Goal: Feedback & Contribution: Submit feedback/report problem

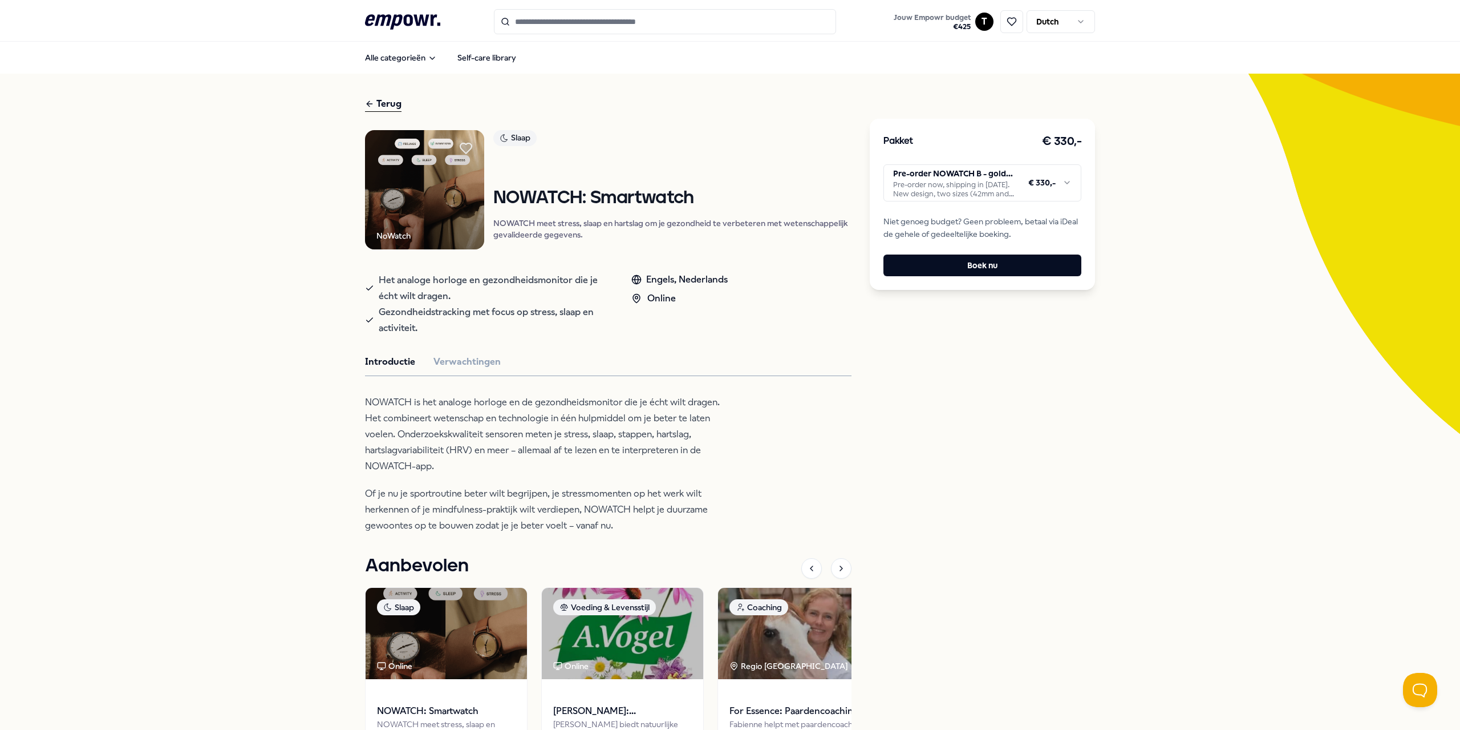
click at [1017, 184] on html ".empowr-logo_svg__cls-1{fill:#03032f} Jouw Empowr budget € 425 T Dutch Alle cat…" at bounding box center [730, 365] width 1460 height 730
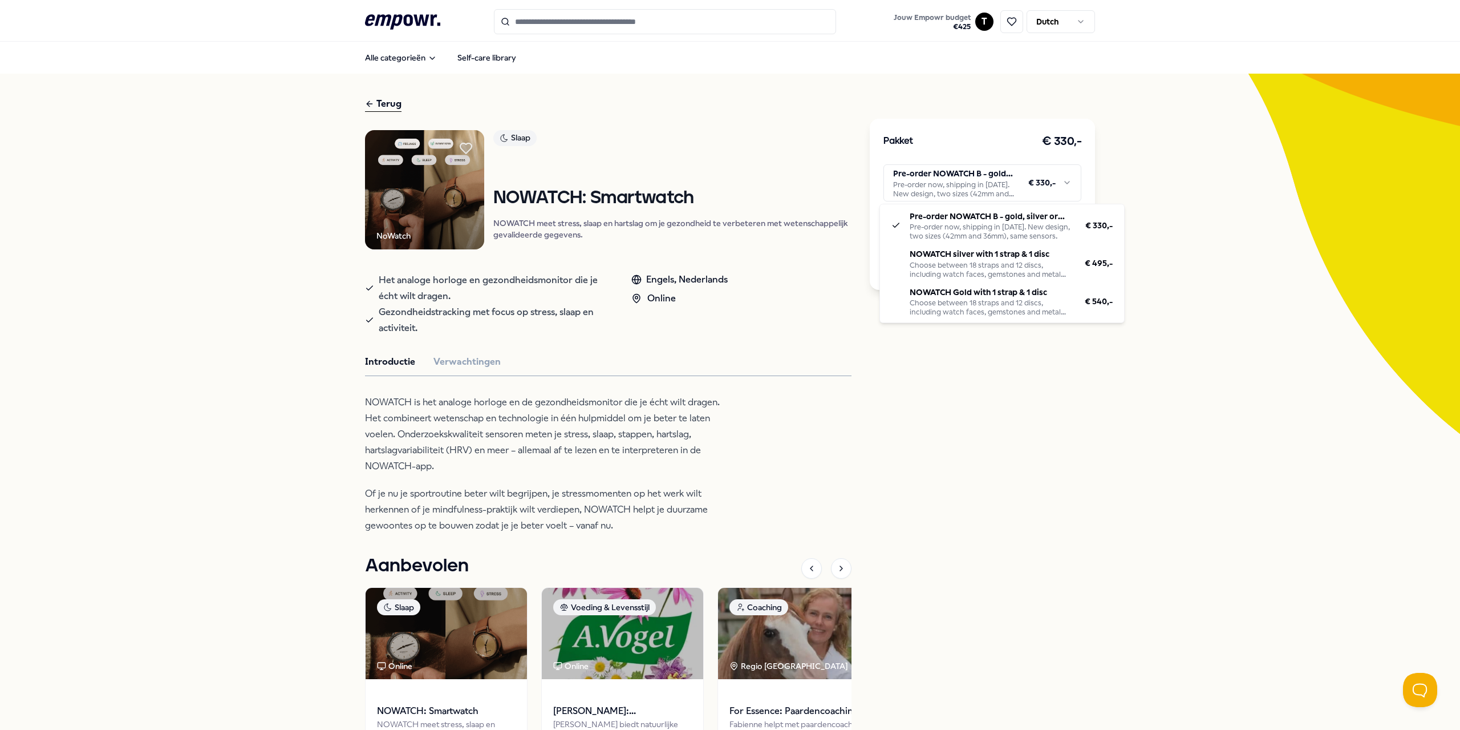
click at [1127, 179] on html ".empowr-logo_svg__cls-1{fill:#03032f} Jouw Empowr budget € 425 T Dutch Alle cat…" at bounding box center [730, 365] width 1460 height 730
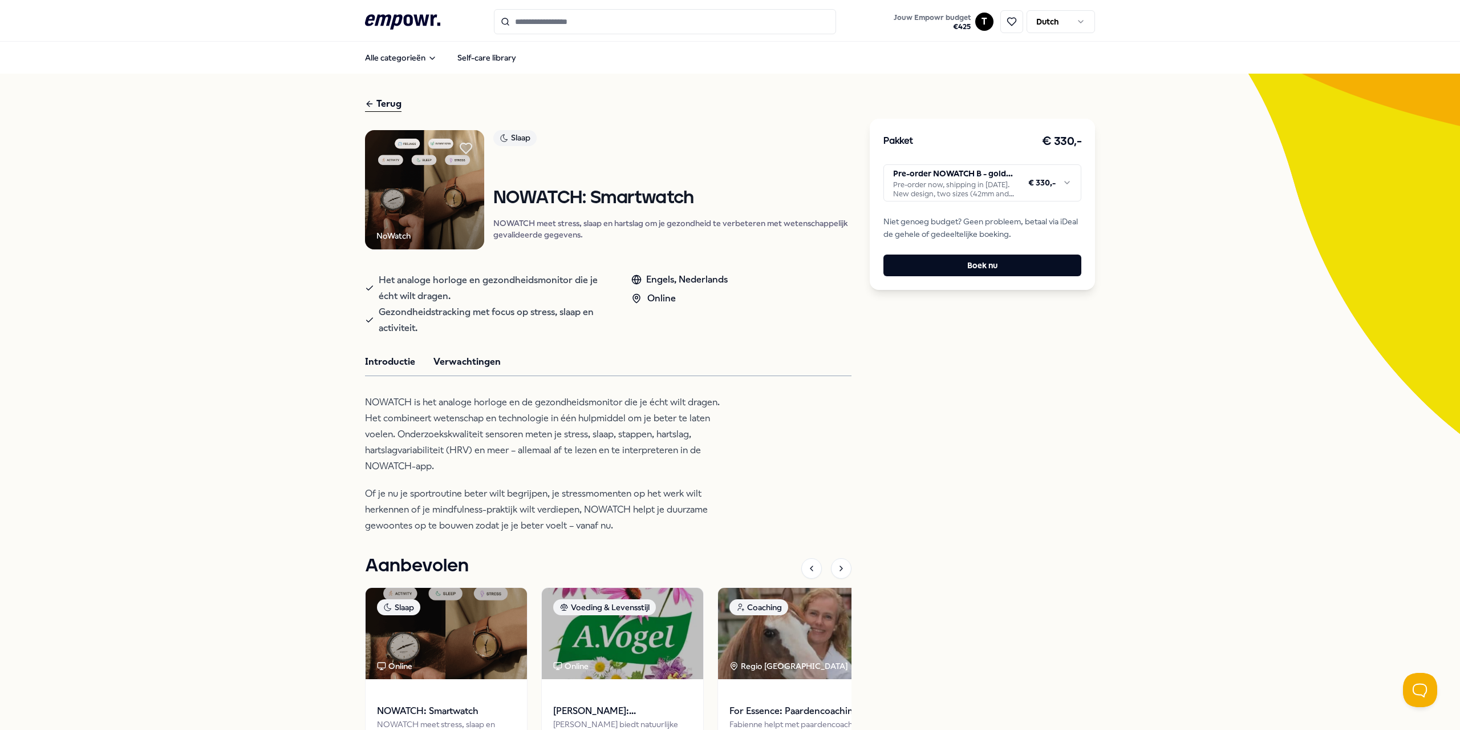
click at [482, 366] on button "Verwachtingen" at bounding box center [467, 361] width 67 height 15
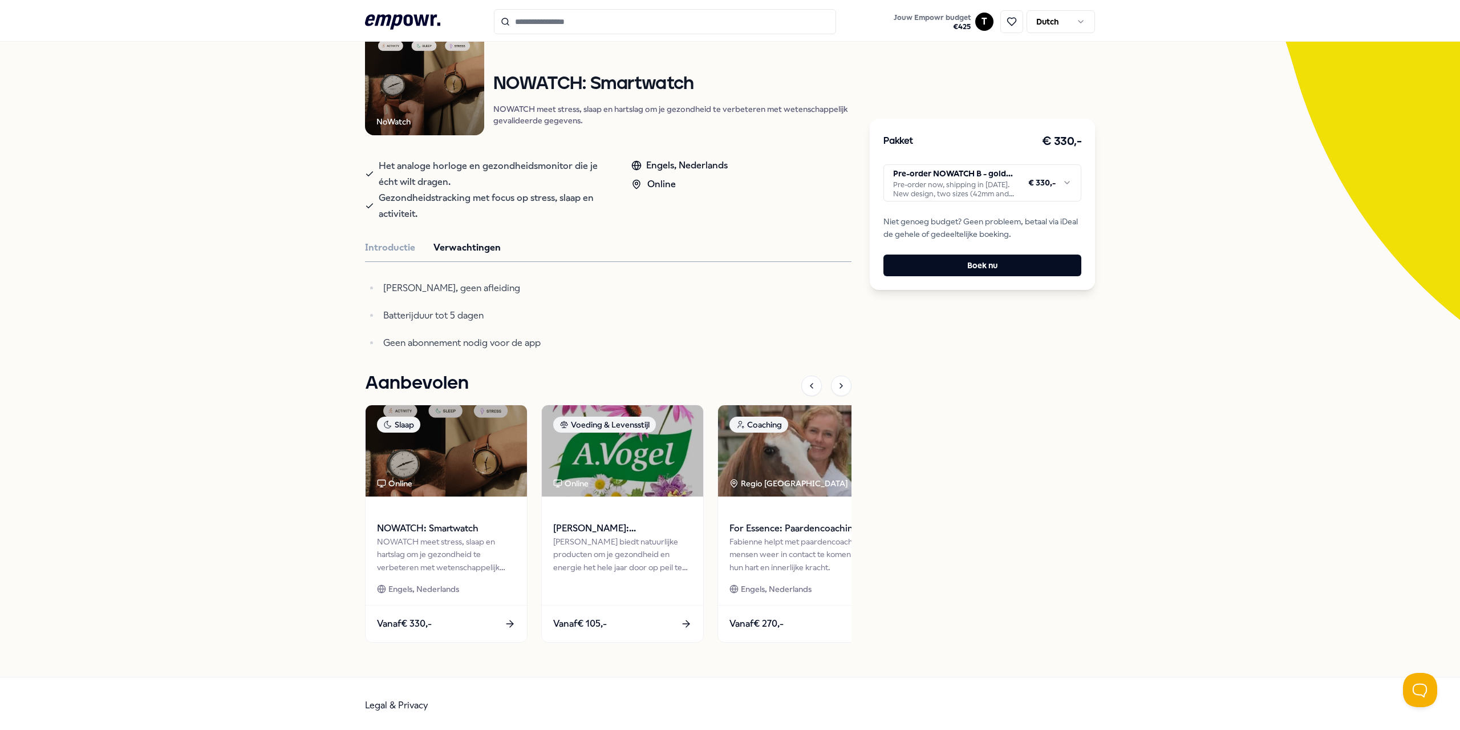
scroll to position [118, 0]
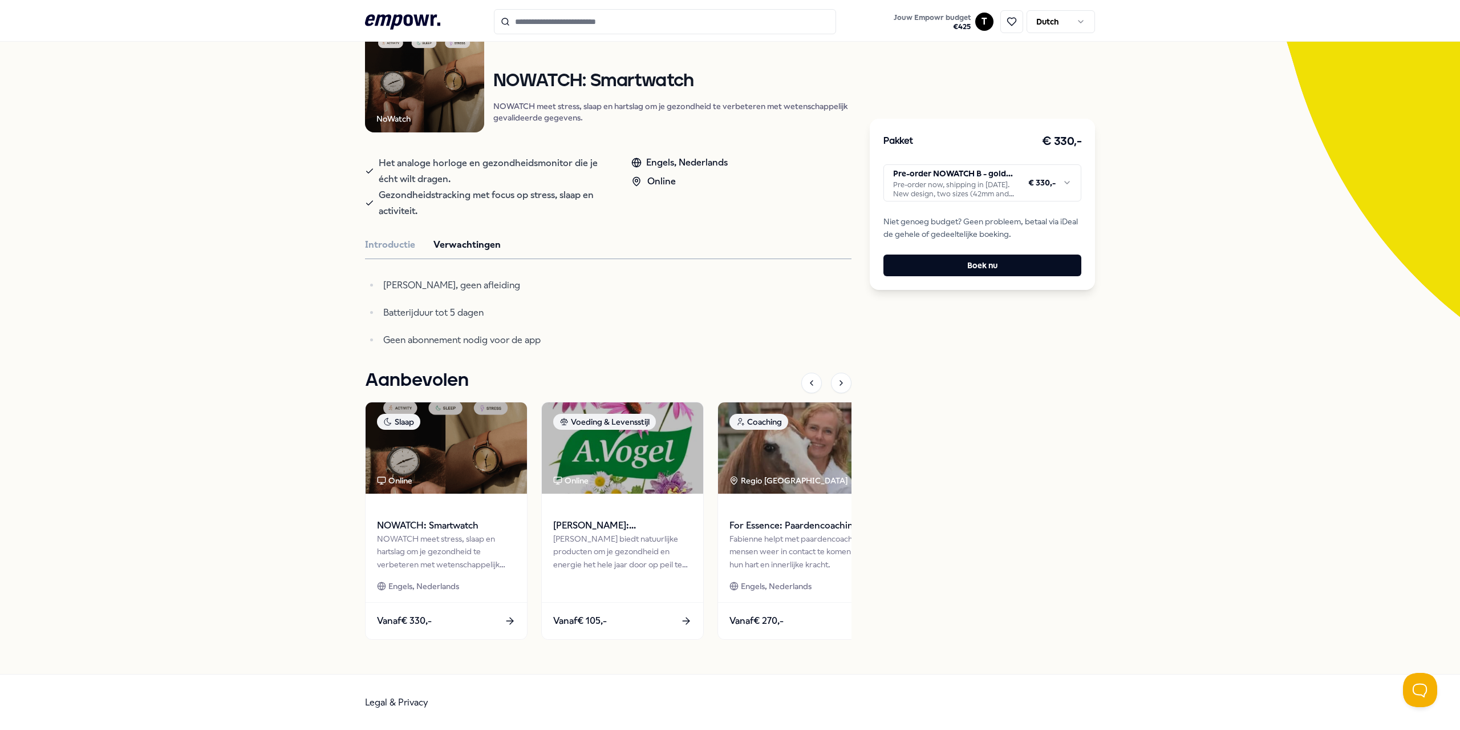
click at [1046, 188] on html ".empowr-logo_svg__cls-1{fill:#03032f} Jouw Empowr budget € 425 T Dutch Alle cat…" at bounding box center [730, 365] width 1460 height 730
click at [1139, 180] on html ".empowr-logo_svg__cls-1{fill:#03032f} Jouw Empowr budget € 425 T Dutch Alle cat…" at bounding box center [730, 365] width 1460 height 730
click at [1429, 687] on button "Open Beacon popover" at bounding box center [1418, 687] width 34 height 34
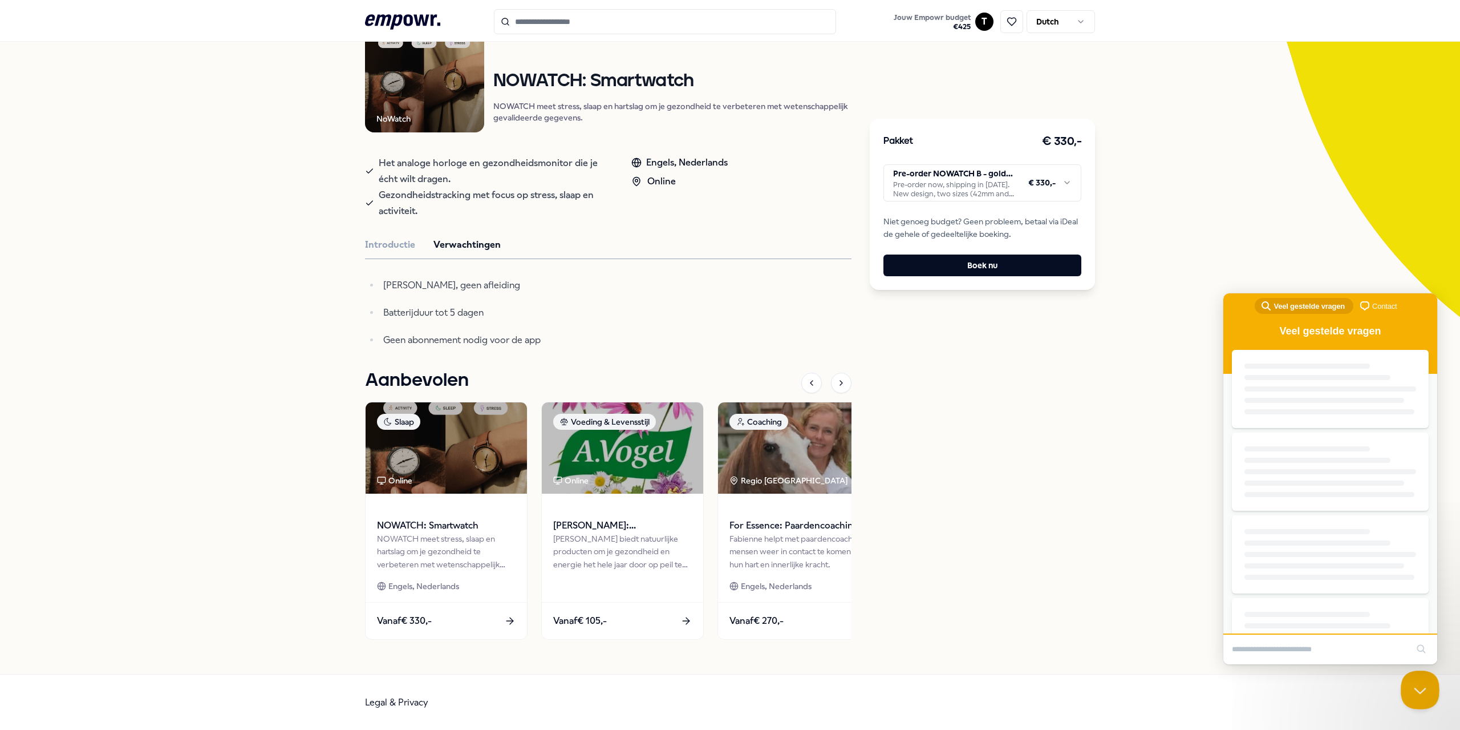
scroll to position [0, 0]
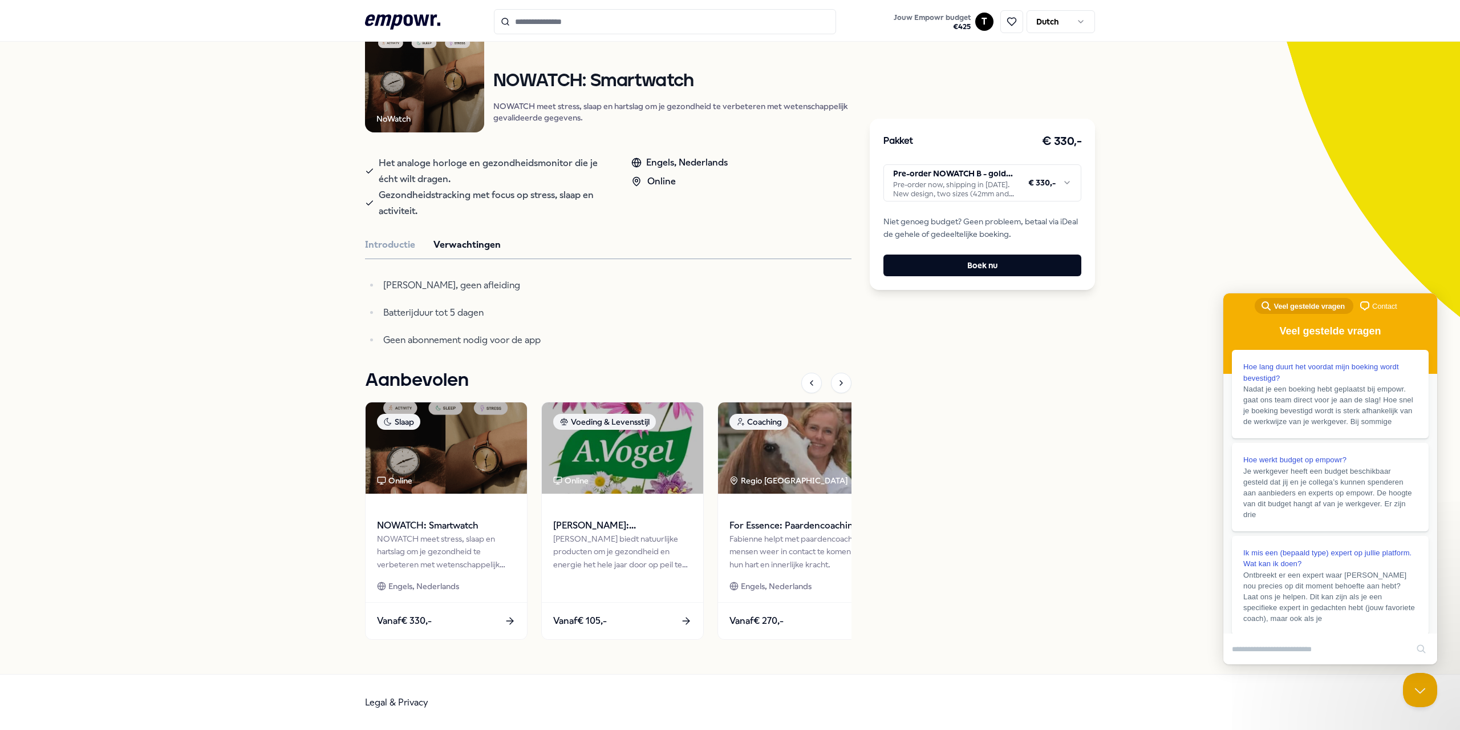
click at [1378, 302] on span "Contact" at bounding box center [1385, 306] width 25 height 11
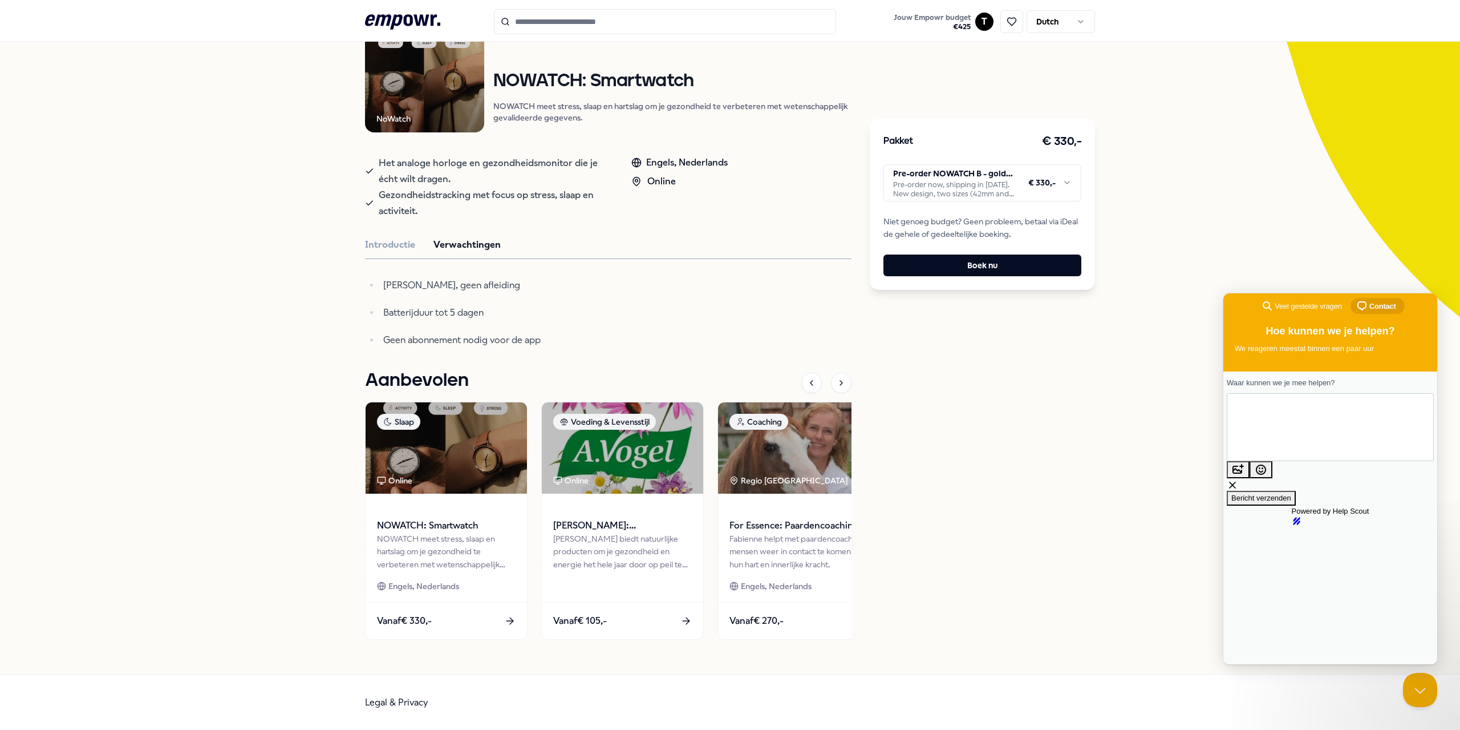
type textarea "**********"
click at [1292, 493] on span "Bericht verzenden" at bounding box center [1262, 497] width 60 height 9
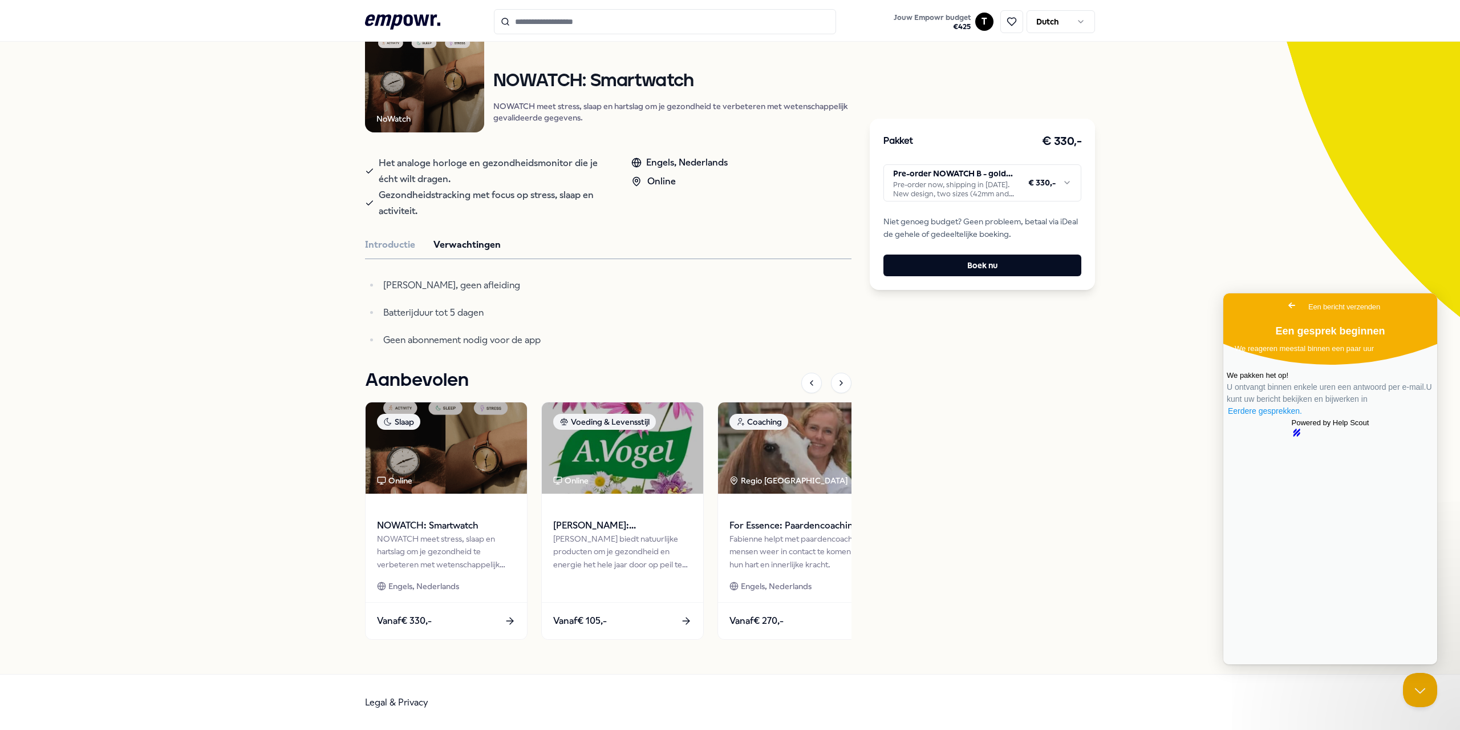
click at [1303, 417] on link "Eerdere gesprekken ." at bounding box center [1265, 411] width 76 height 12
